Goal: Transaction & Acquisition: Download file/media

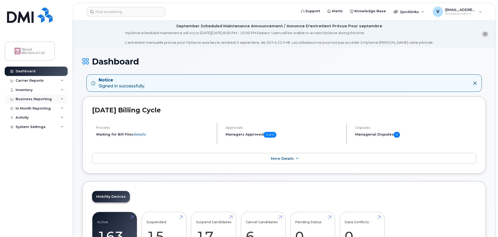
click at [25, 99] on div "Business Reporting" at bounding box center [34, 99] width 36 height 4
click at [28, 81] on div "Carrier Reports" at bounding box center [30, 81] width 28 height 4
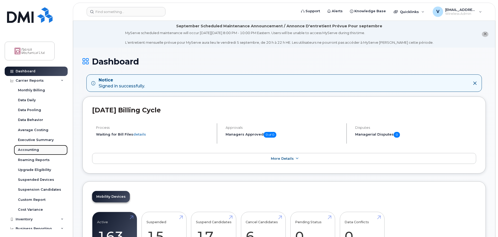
click at [26, 147] on link "Accounting" at bounding box center [41, 150] width 54 height 10
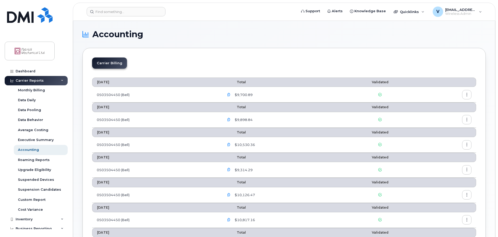
click at [230, 94] on icon "button" at bounding box center [228, 94] width 3 height 3
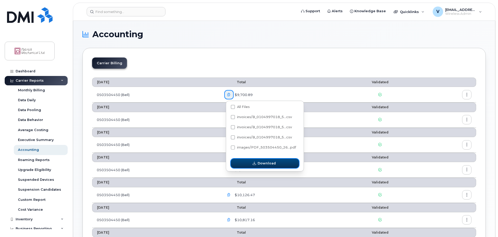
click at [264, 163] on span "Download" at bounding box center [267, 163] width 18 height 5
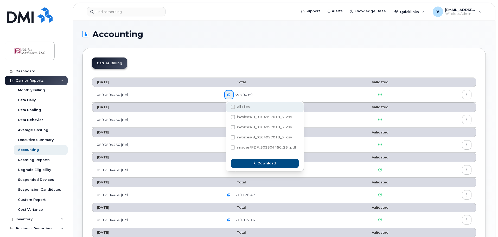
click at [233, 107] on span at bounding box center [233, 107] width 4 height 4
click at [227, 107] on input "All Files" at bounding box center [226, 107] width 3 height 3
checkbox input "true"
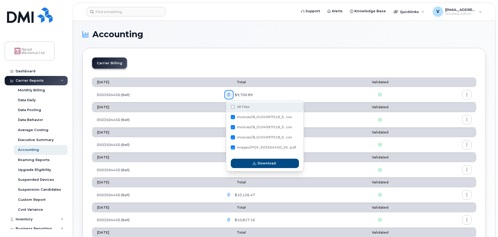
checkbox input "true"
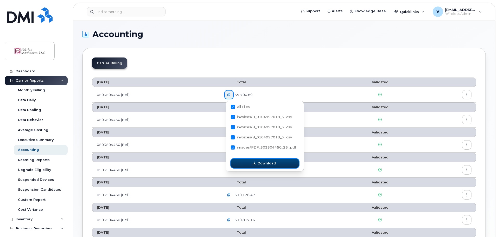
click at [261, 167] on button "Download" at bounding box center [265, 163] width 68 height 9
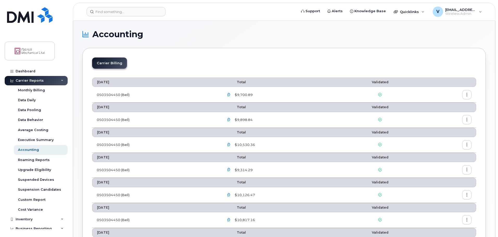
click at [466, 94] on icon "button" at bounding box center [466, 94] width 3 height 3
click at [443, 115] on span "Download" at bounding box center [443, 115] width 20 height 5
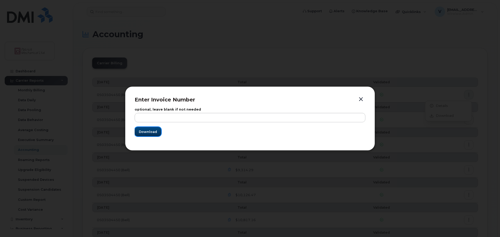
click at [143, 135] on button "Download" at bounding box center [148, 131] width 27 height 9
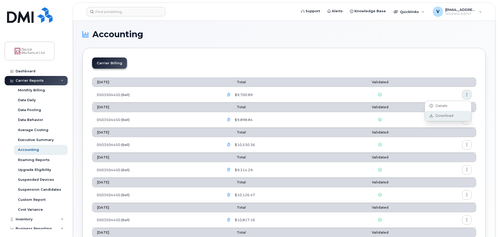
click at [442, 113] on div "Download" at bounding box center [448, 116] width 46 height 10
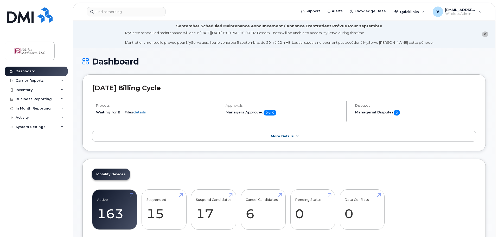
click at [296, 136] on icon at bounding box center [297, 136] width 4 height 3
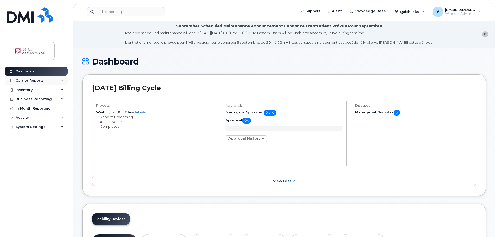
click at [26, 82] on div "Carrier Reports" at bounding box center [30, 81] width 28 height 4
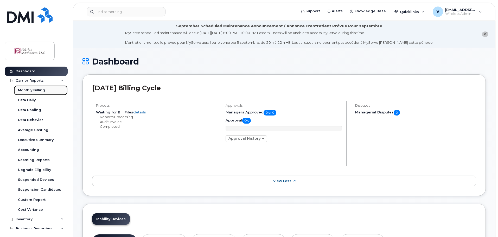
click at [26, 91] on div "Monthly Billing" at bounding box center [31, 90] width 27 height 5
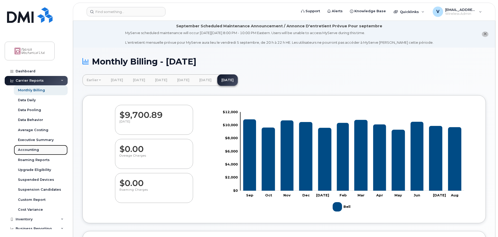
click at [29, 152] on div "Accounting" at bounding box center [28, 150] width 21 height 5
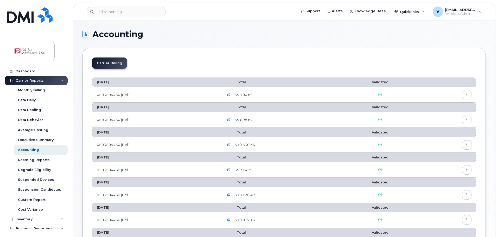
click at [465, 96] on button "button" at bounding box center [466, 94] width 9 height 9
click at [443, 116] on span "Download" at bounding box center [443, 115] width 20 height 5
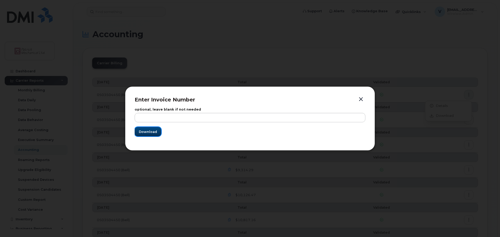
click at [149, 128] on button "Download" at bounding box center [148, 131] width 27 height 9
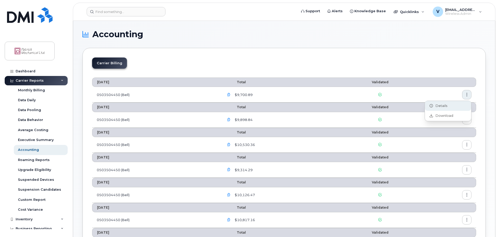
click at [431, 105] on icon at bounding box center [431, 105] width 3 height 3
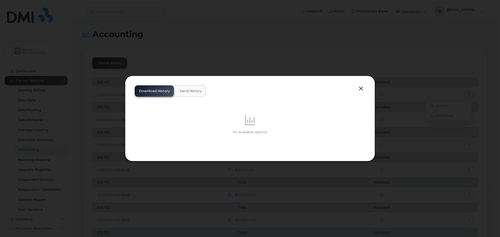
click at [362, 87] on button "button" at bounding box center [361, 88] width 8 height 7
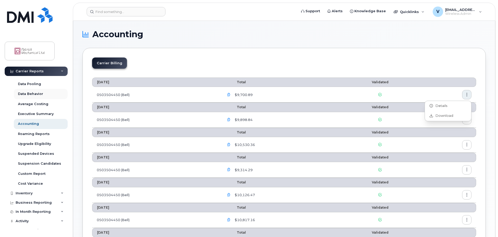
scroll to position [32, 0]
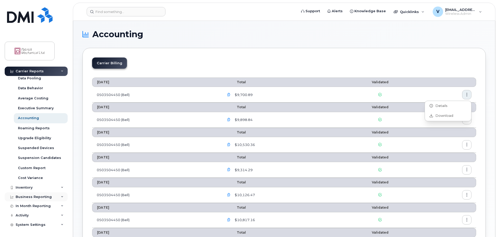
click at [61, 198] on icon at bounding box center [62, 197] width 3 height 3
click at [58, 206] on div "In Month Reporting" at bounding box center [36, 205] width 63 height 9
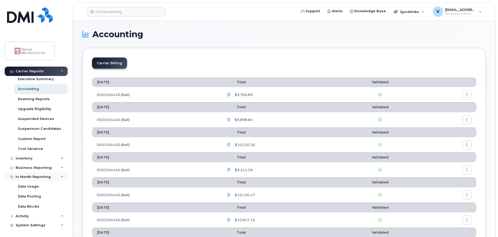
scroll to position [62, 0]
click at [61, 175] on icon at bounding box center [62, 176] width 3 height 3
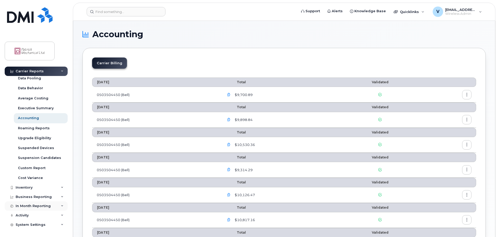
scroll to position [32, 0]
click at [230, 96] on icon "button" at bounding box center [228, 94] width 3 height 3
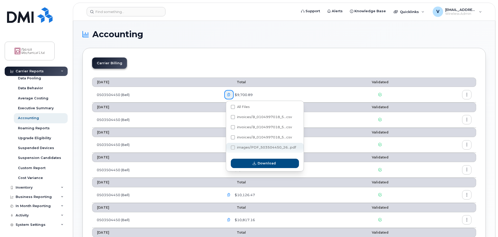
click at [234, 147] on span at bounding box center [233, 147] width 4 height 4
click at [227, 147] on input "images/PDF_503504450_26...pdf" at bounding box center [226, 148] width 3 height 3
click at [231, 149] on span at bounding box center [233, 147] width 4 height 4
click at [227, 149] on input "images/PDF_503504450_26...pdf" at bounding box center [226, 148] width 3 height 3
checkbox input "false"
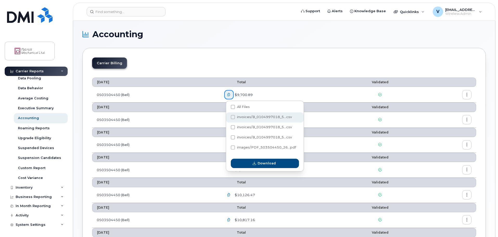
click at [233, 117] on span at bounding box center [233, 117] width 4 height 4
click at [227, 117] on input "invoices/B_0104997018_5...csv" at bounding box center [226, 117] width 3 height 3
checkbox input "true"
click at [232, 128] on span at bounding box center [233, 127] width 4 height 4
click at [227, 128] on input "invoices/B_0104997018_5...csv" at bounding box center [226, 127] width 3 height 3
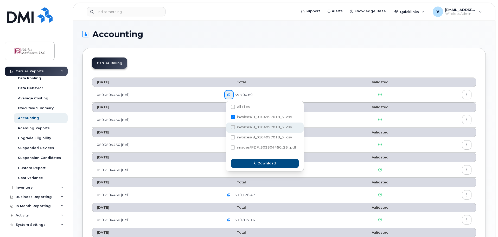
checkbox input "true"
click at [234, 136] on span at bounding box center [233, 137] width 4 height 4
click at [227, 136] on input "invoices/B_0104997018_5...csv" at bounding box center [226, 137] width 3 height 3
checkbox input "true"
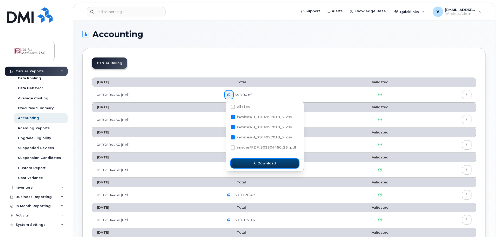
click at [266, 164] on span "Download" at bounding box center [267, 163] width 18 height 5
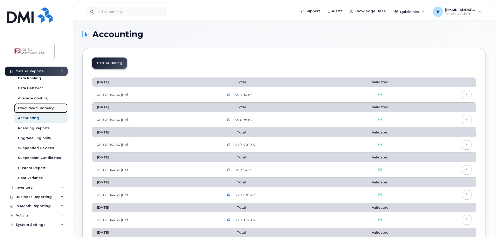
click at [28, 108] on div "Executive Summary" at bounding box center [36, 108] width 36 height 5
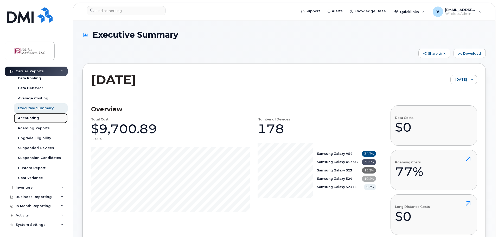
click at [30, 117] on div "Accounting" at bounding box center [28, 118] width 21 height 5
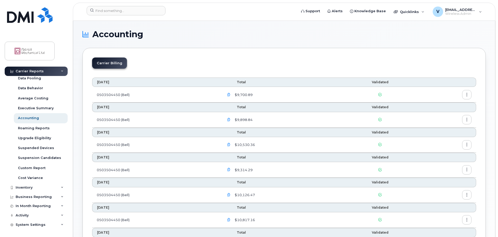
click at [107, 94] on td "0503504450 (Bell)" at bounding box center [156, 95] width 128 height 16
click at [466, 96] on icon "button" at bounding box center [466, 94] width 3 height 3
click at [439, 106] on span "Details" at bounding box center [440, 106] width 14 height 5
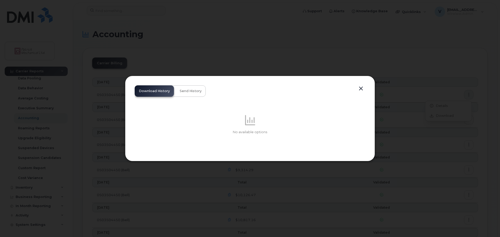
click at [361, 87] on button "button" at bounding box center [361, 88] width 8 height 7
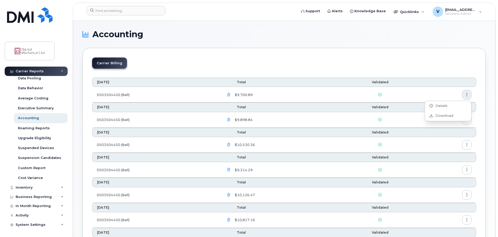
click at [231, 94] on icon "button" at bounding box center [228, 94] width 3 height 3
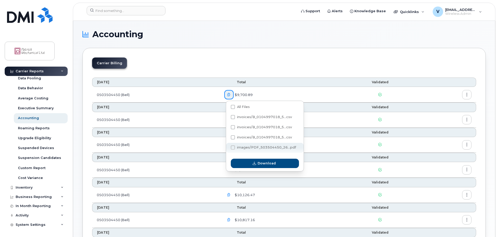
click at [253, 147] on span "images/PDF_503504450_26...pdf" at bounding box center [266, 147] width 59 height 4
click at [227, 147] on input "images/PDF_503504450_26...pdf" at bounding box center [226, 148] width 3 height 3
checkbox input "true"
click at [261, 162] on span "Download" at bounding box center [267, 163] width 18 height 5
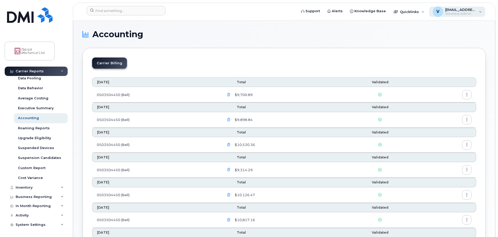
click at [481, 12] on div "V vtammi@sservices.ca Wireless Admin" at bounding box center [457, 12] width 56 height 10
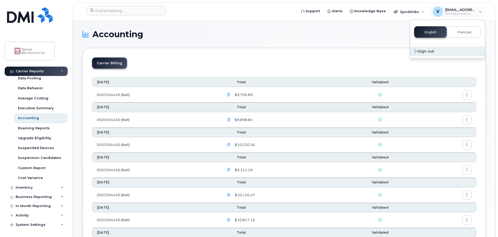
click at [428, 52] on div "Sign out" at bounding box center [447, 52] width 75 height 10
